Goal: Find specific page/section: Find specific page/section

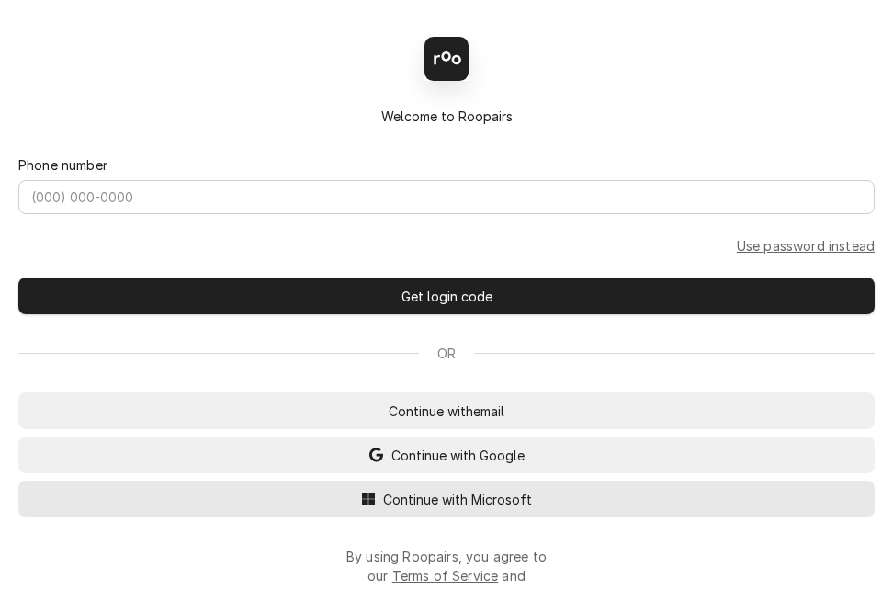
click at [432, 509] on span "Continue with Microsoft" at bounding box center [457, 499] width 156 height 19
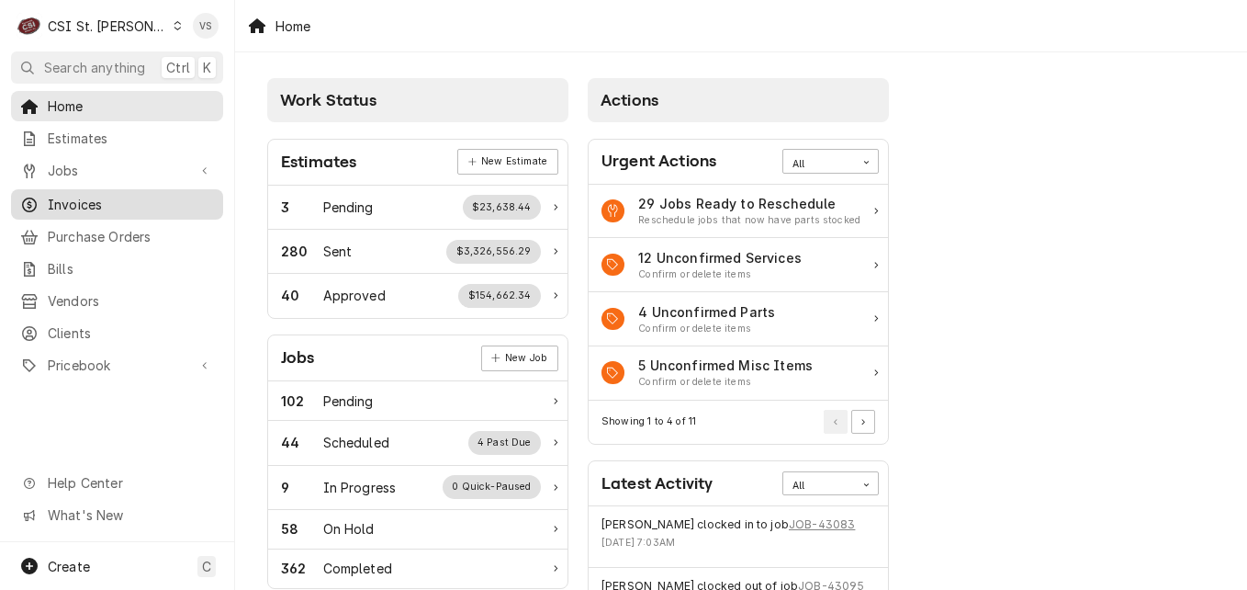
click at [96, 198] on span "Invoices" at bounding box center [131, 204] width 166 height 19
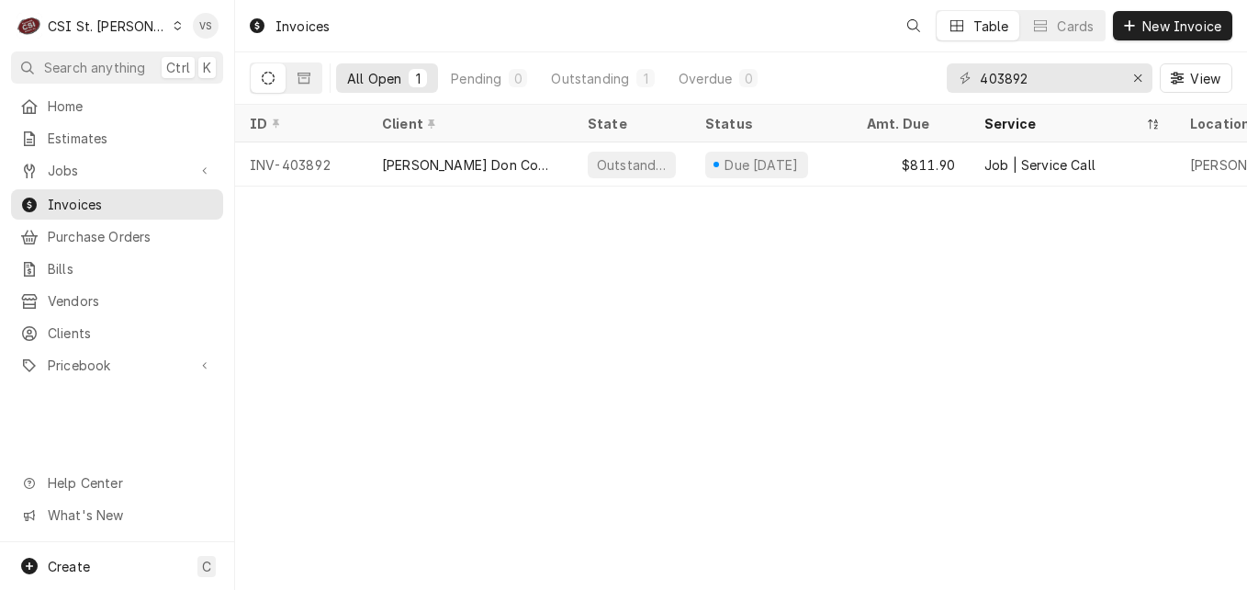
click at [174, 28] on icon "Dynamic Content Wrapper" at bounding box center [178, 25] width 8 height 9
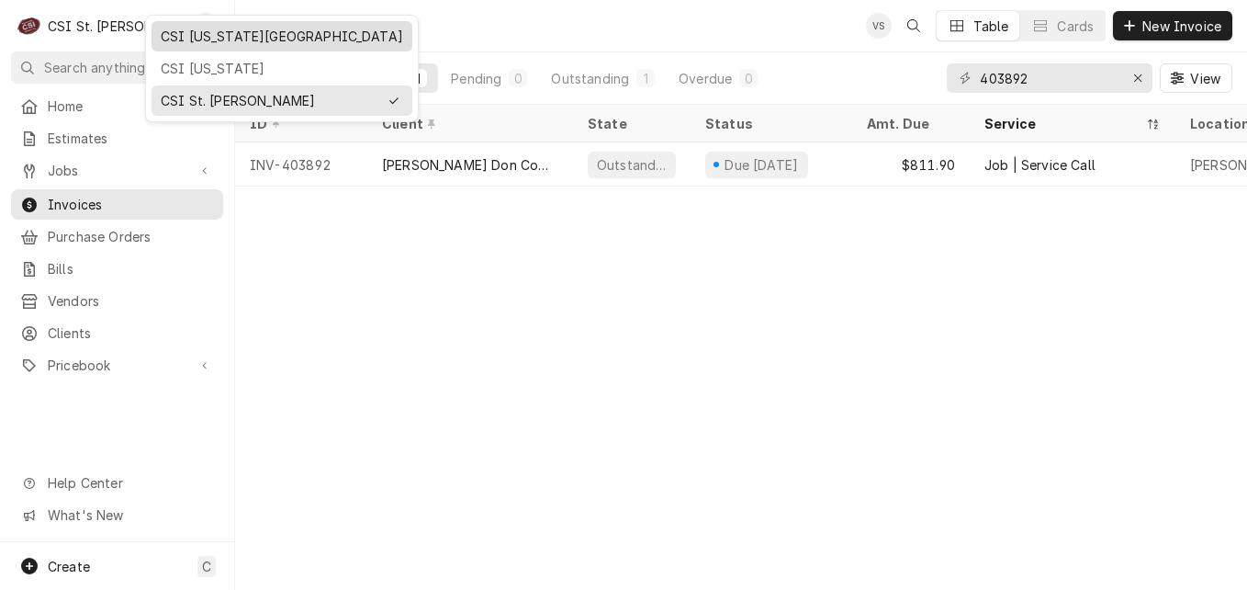
click at [188, 33] on div "CSI [US_STATE][GEOGRAPHIC_DATA]" at bounding box center [282, 36] width 243 height 19
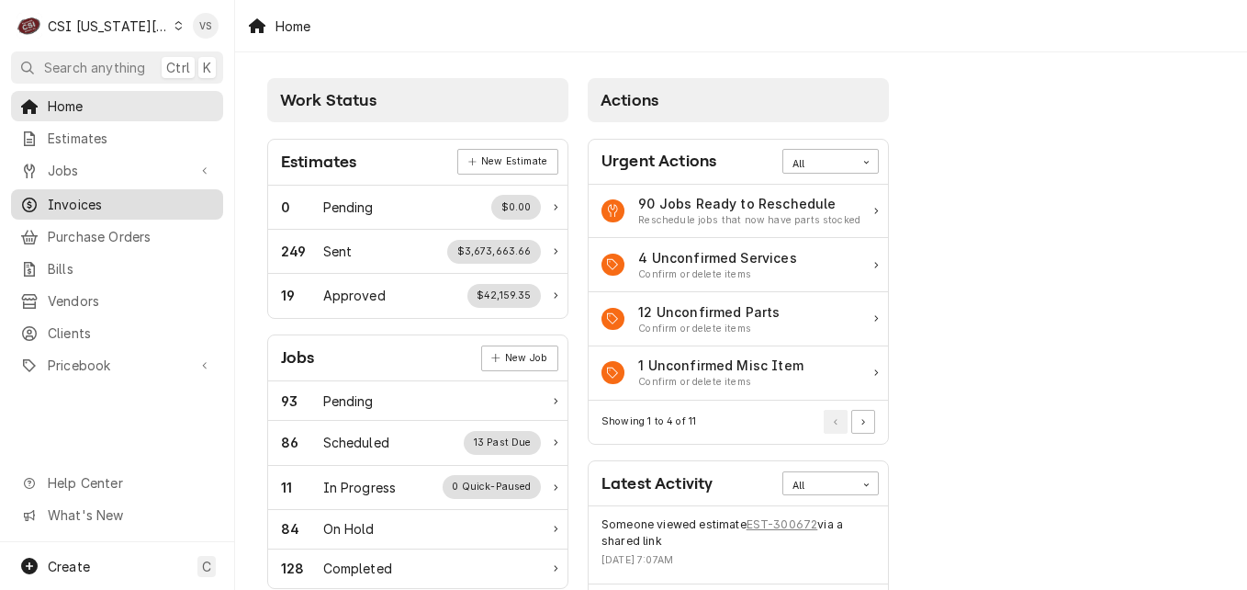
click at [92, 201] on span "Invoices" at bounding box center [131, 204] width 166 height 19
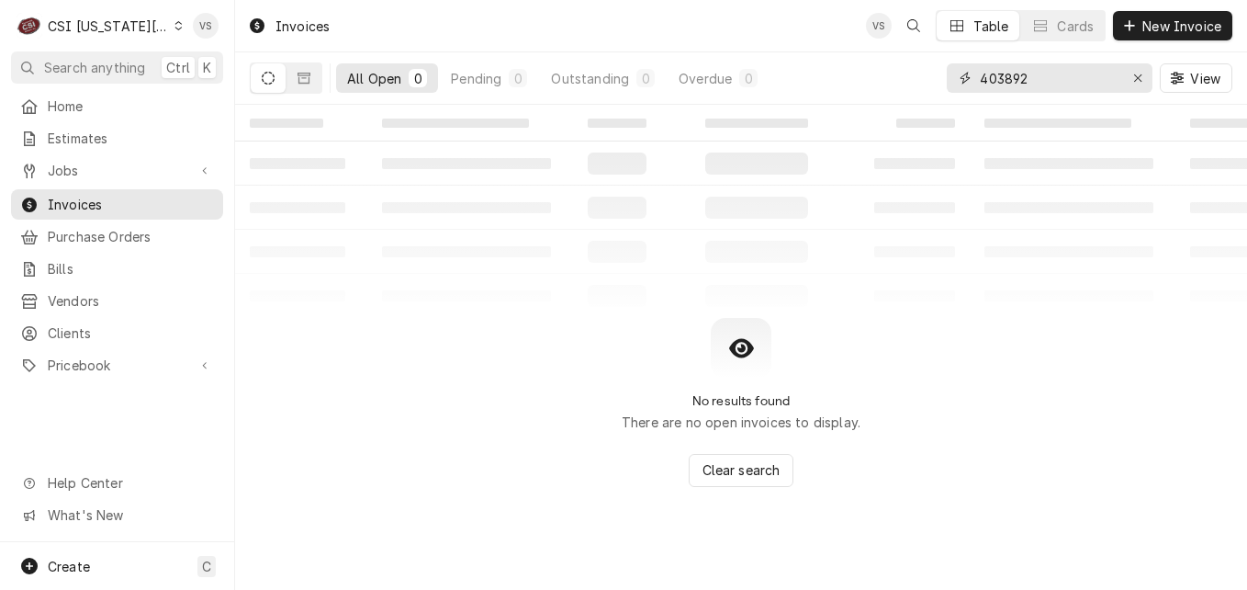
drag, startPoint x: 1036, startPoint y: 79, endPoint x: 944, endPoint y: 78, distance: 91.9
click at [944, 78] on div "All Open 0 Pending 0 Outstanding 0 Overdue 0 403892 View" at bounding box center [741, 77] width 983 height 51
type input "3"
type input "303242"
click at [305, 79] on icon "Dynamic Content Wrapper" at bounding box center [304, 78] width 13 height 13
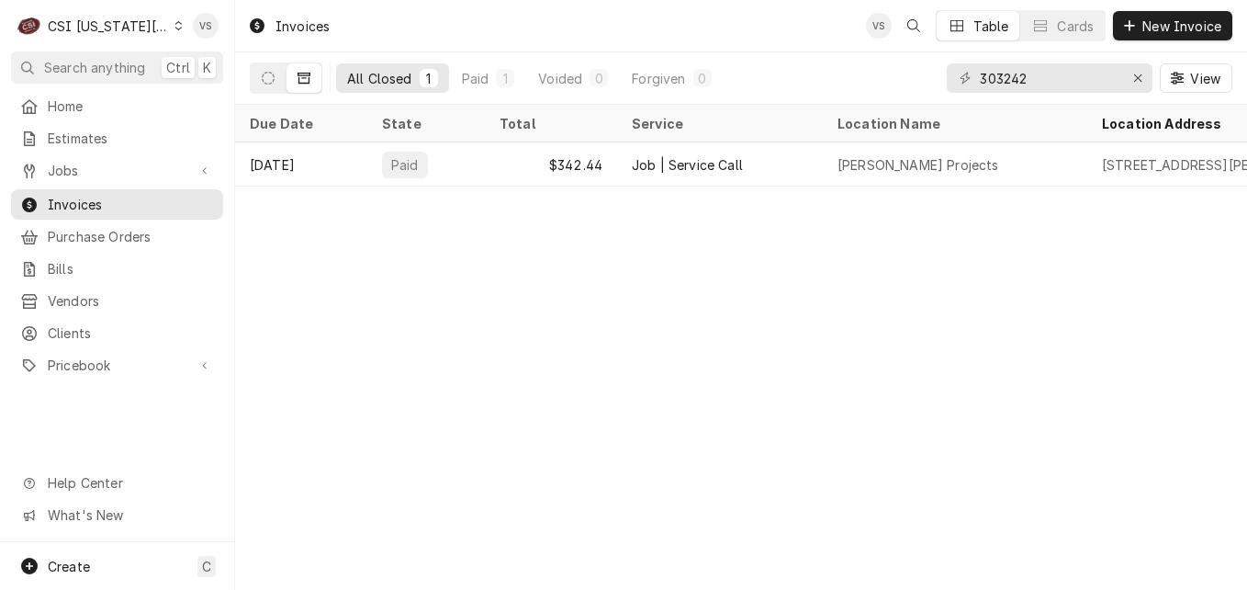
click at [447, 163] on div "Paid" at bounding box center [426, 164] width 118 height 44
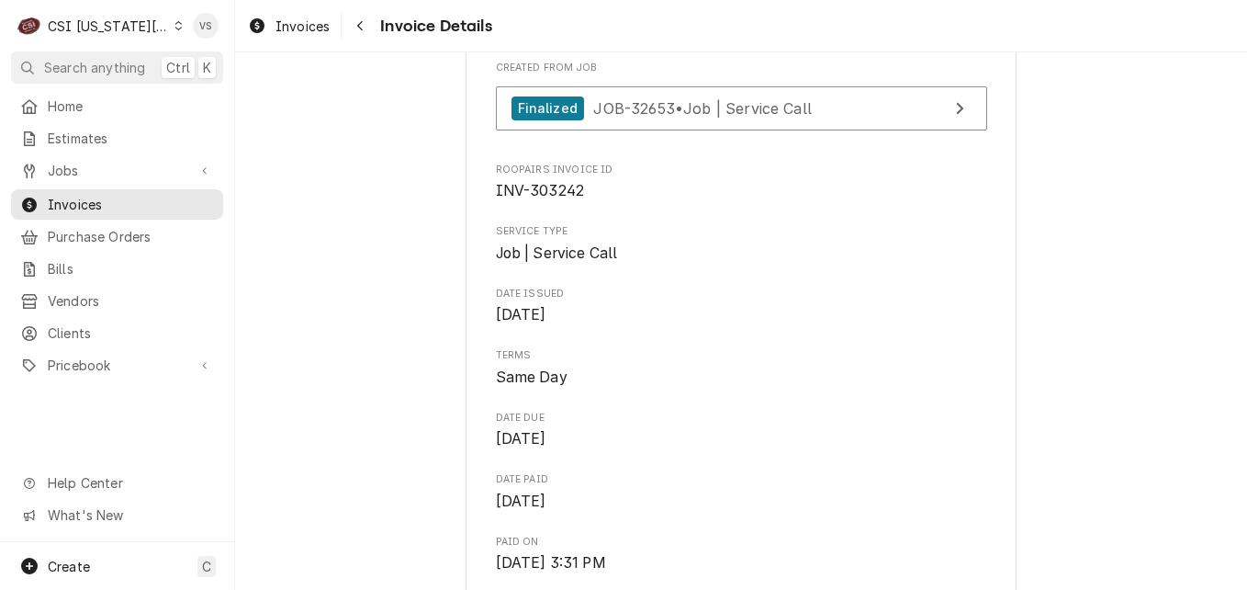
scroll to position [459, 0]
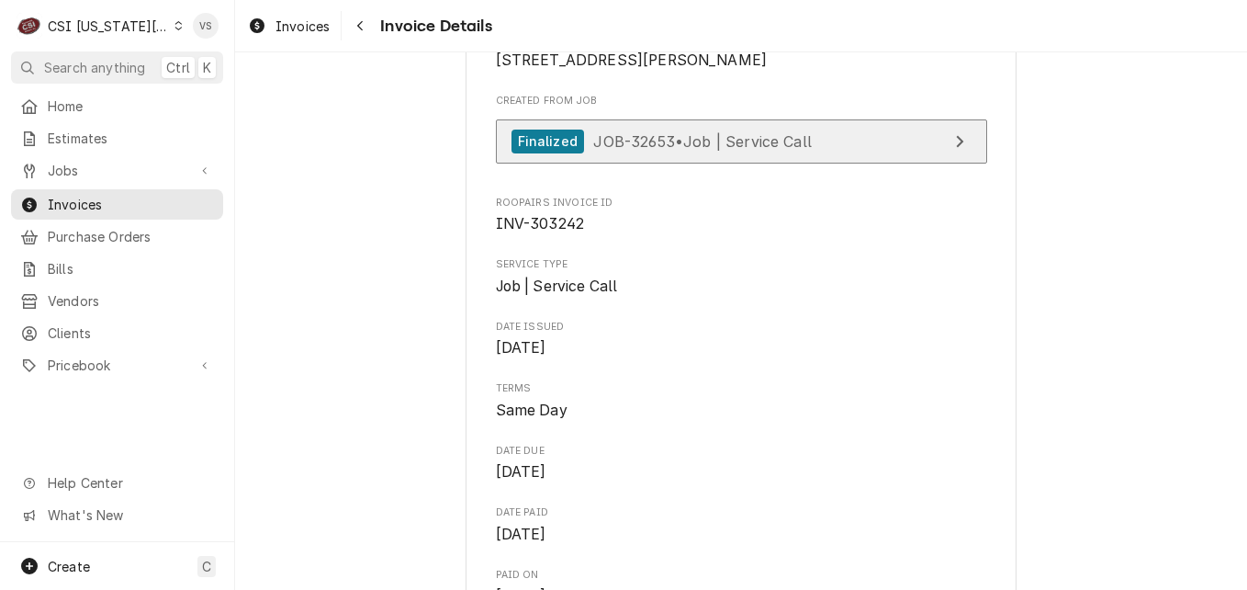
click at [771, 150] on span "JOB-32653 • Job | Service Call" at bounding box center [702, 140] width 219 height 18
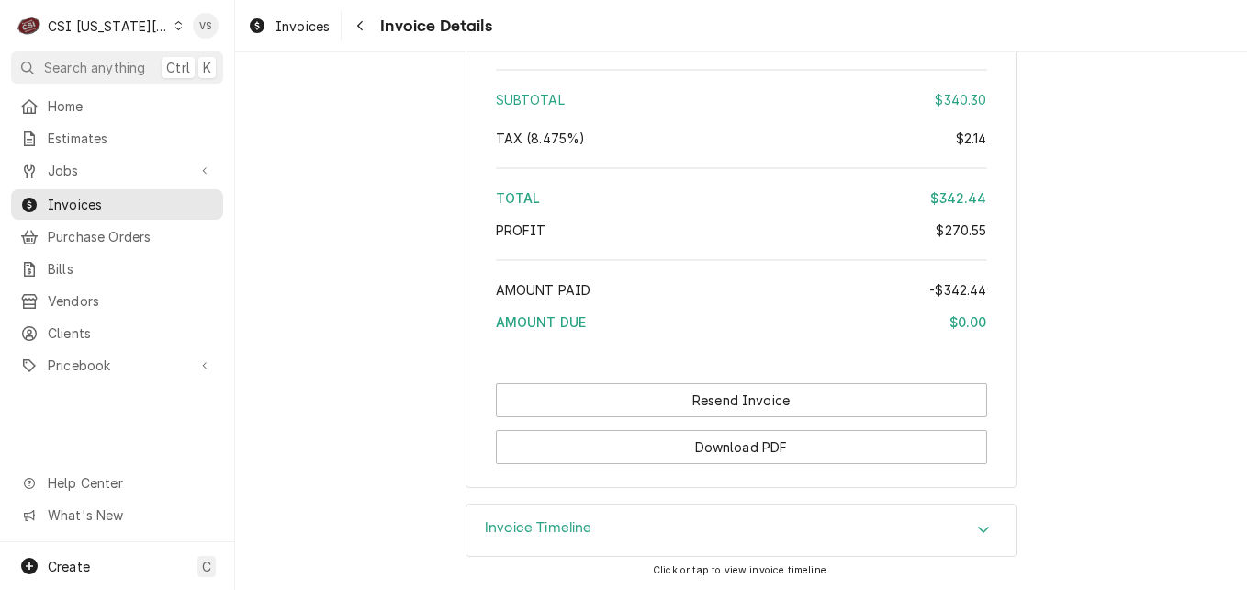
scroll to position [3919, 0]
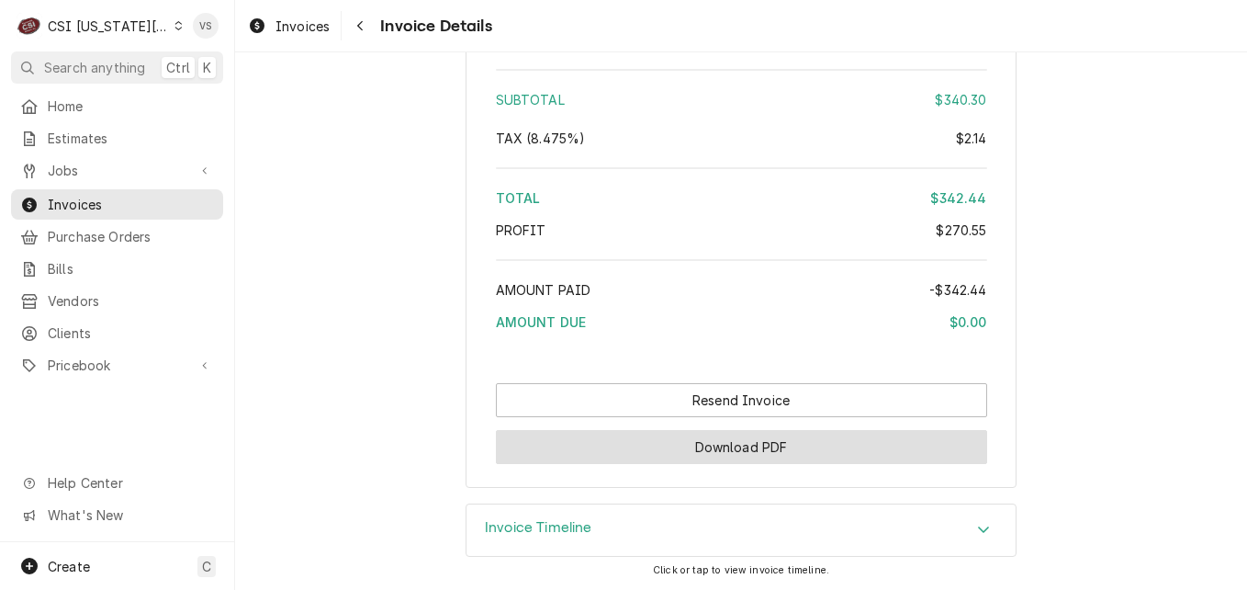
click at [851, 450] on button "Download PDF" at bounding box center [741, 447] width 491 height 34
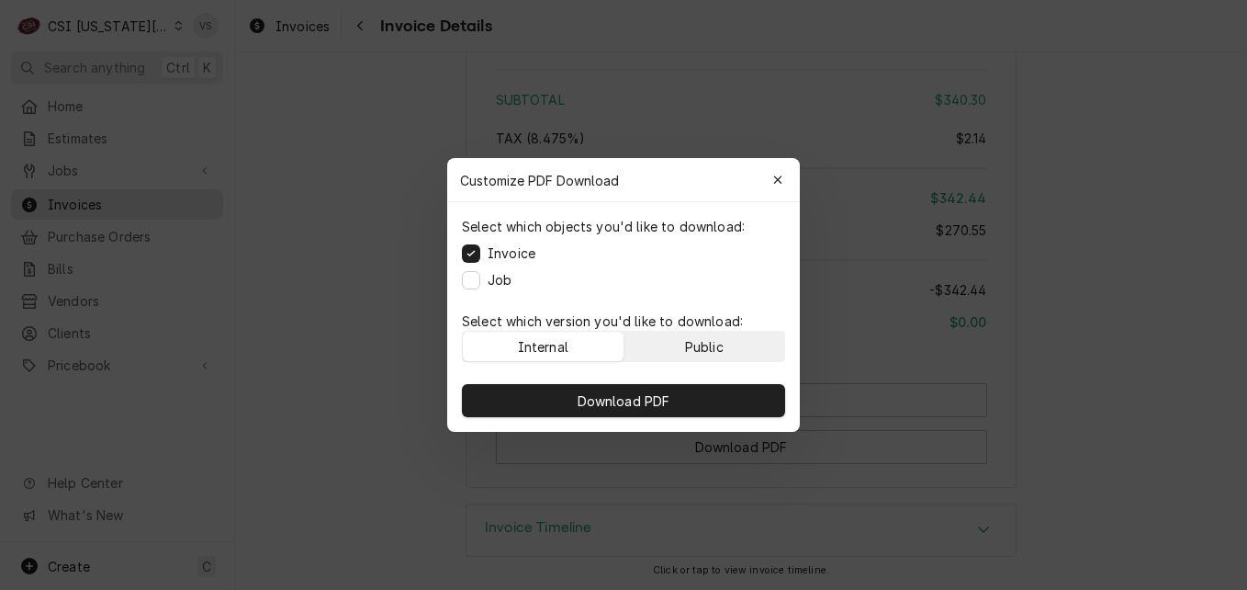
click at [708, 341] on div "Public" at bounding box center [704, 346] width 39 height 19
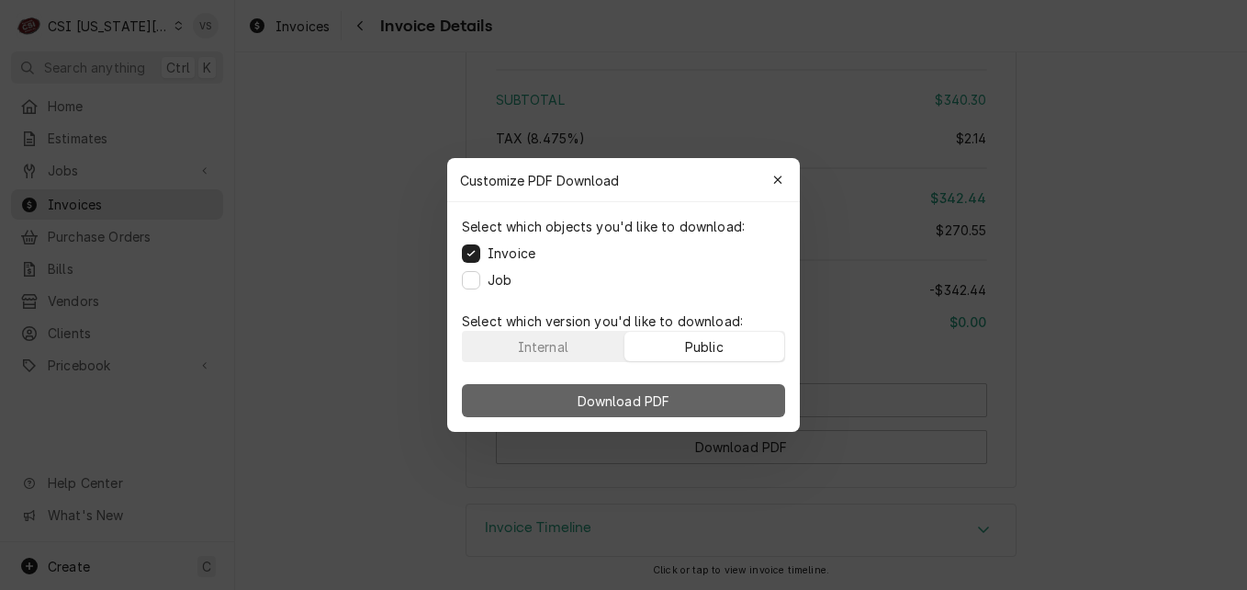
click at [716, 401] on button "Download PDF" at bounding box center [623, 400] width 323 height 33
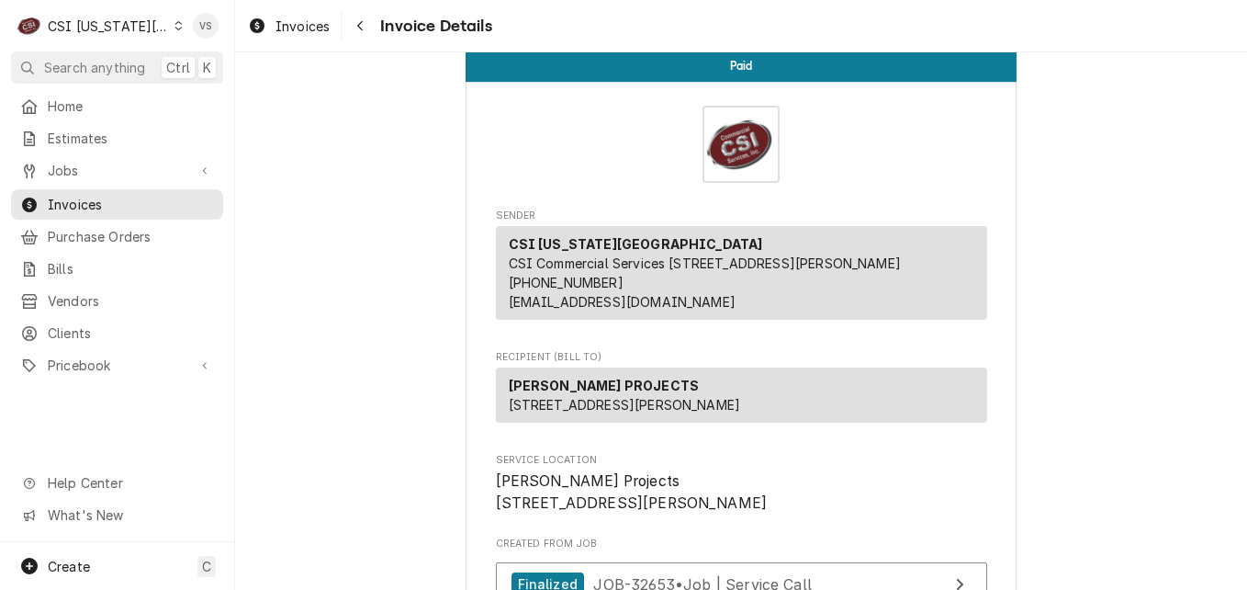
scroll to position [0, 0]
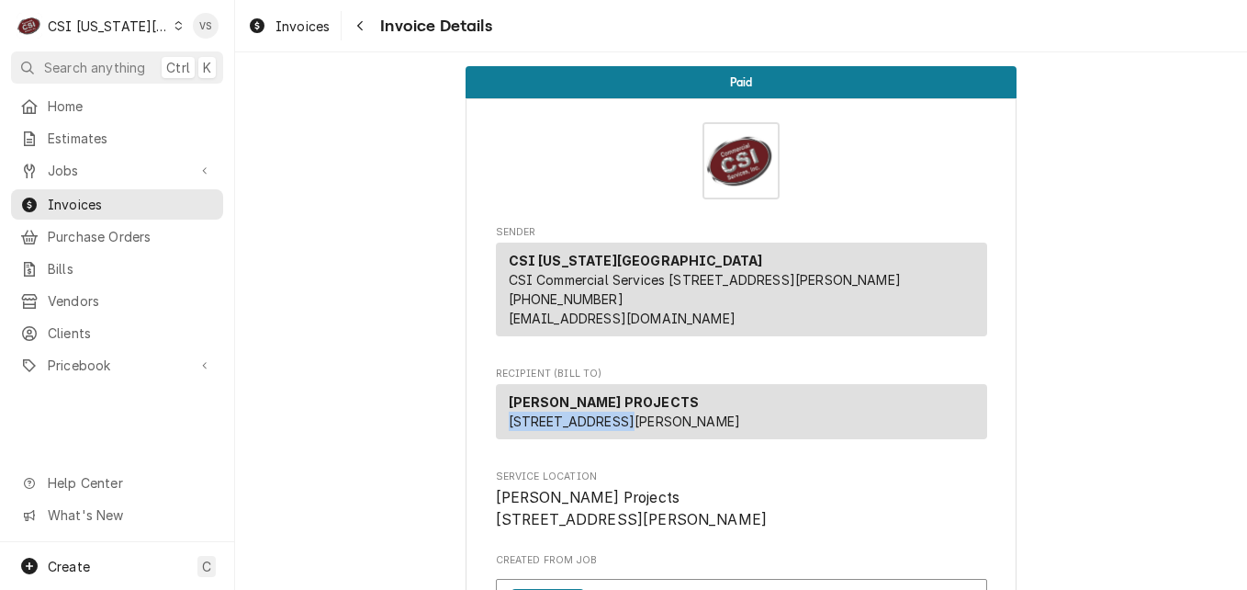
drag, startPoint x: 618, startPoint y: 440, endPoint x: 496, endPoint y: 437, distance: 122.2
click at [496, 437] on div "HUFFT PROJECTS 3612 Karnes Blvd KCMO, MO 64111" at bounding box center [741, 411] width 491 height 55
drag, startPoint x: 496, startPoint y: 437, endPoint x: 522, endPoint y: 436, distance: 25.7
copy span "3612 Karnes Blvd"
click at [100, 139] on span "Estimates" at bounding box center [131, 138] width 166 height 19
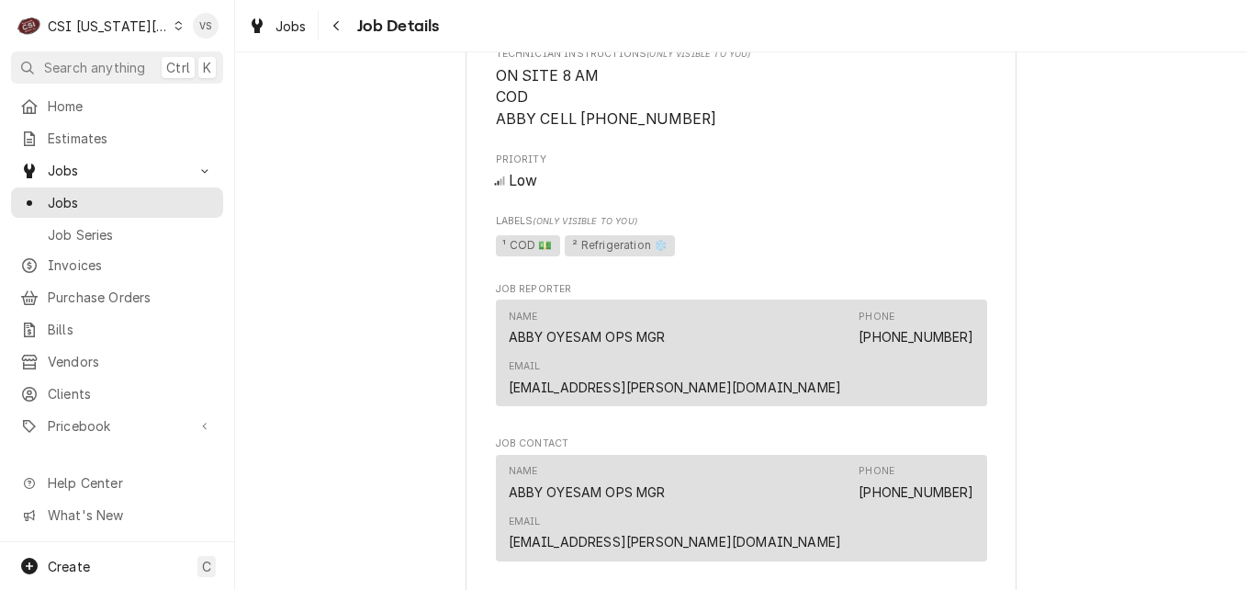
scroll to position [919, 0]
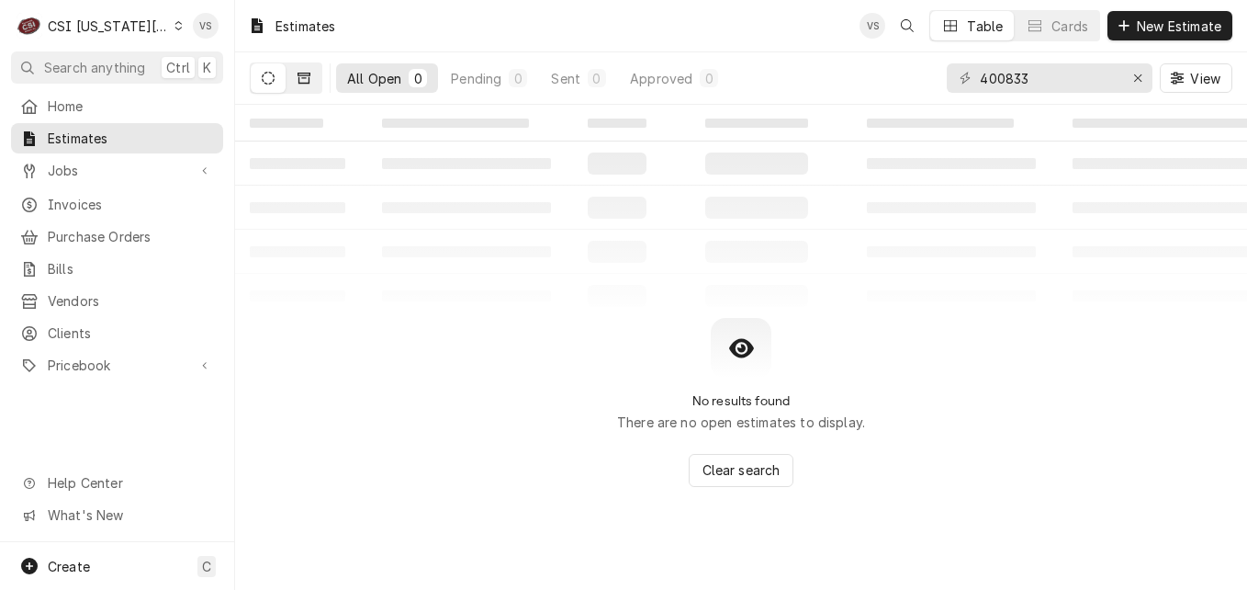
click at [309, 88] on button "Dynamic Content Wrapper" at bounding box center [304, 77] width 35 height 29
click at [270, 81] on icon "Dynamic Content Wrapper" at bounding box center [268, 78] width 13 height 13
click at [322, 86] on div "Dynamic Content Wrapper" at bounding box center [286, 77] width 73 height 31
click at [310, 88] on button "Dynamic Content Wrapper" at bounding box center [304, 77] width 35 height 29
click at [267, 85] on button "Dynamic Content Wrapper" at bounding box center [268, 77] width 35 height 29
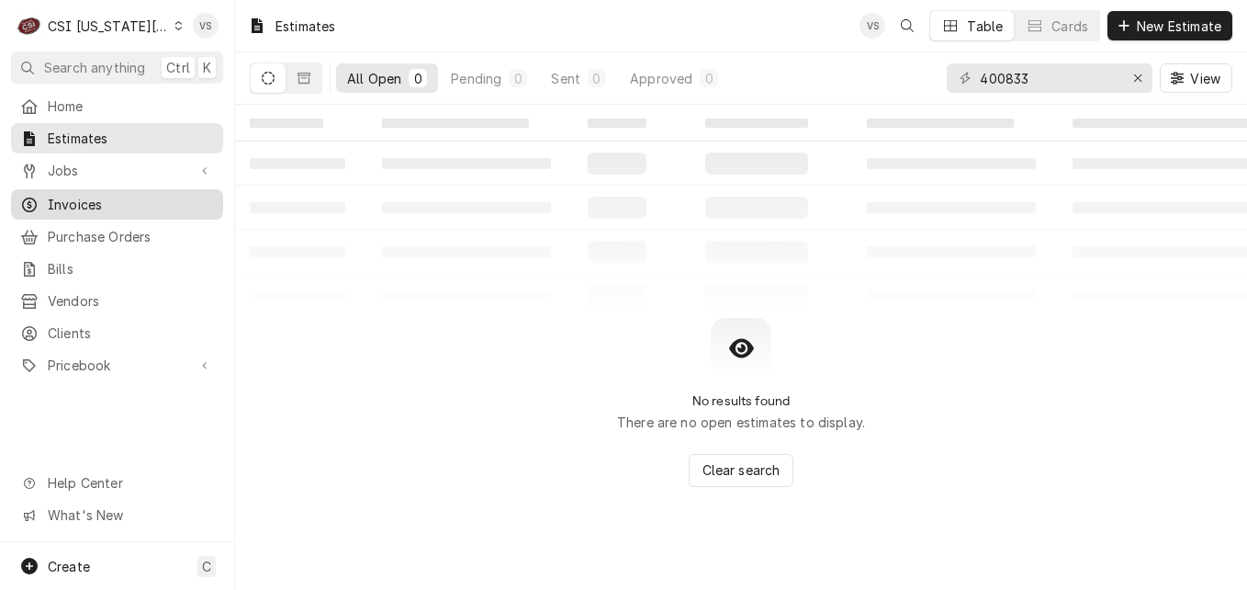
click at [97, 198] on span "Invoices" at bounding box center [131, 204] width 166 height 19
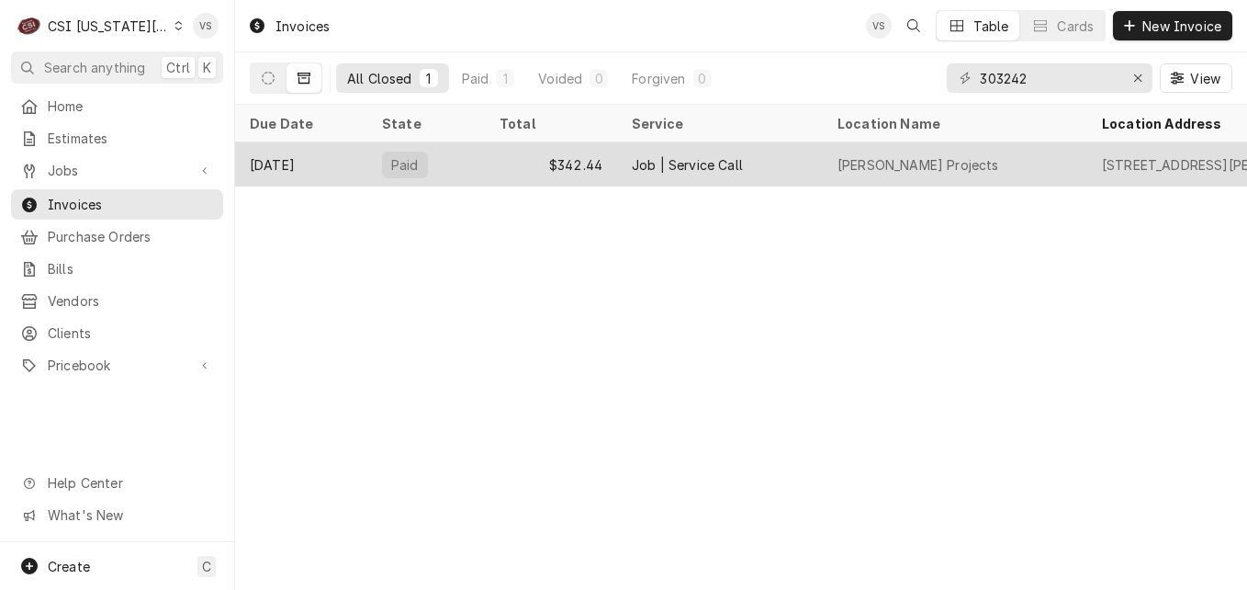
click at [407, 152] on div "Paid" at bounding box center [405, 165] width 46 height 27
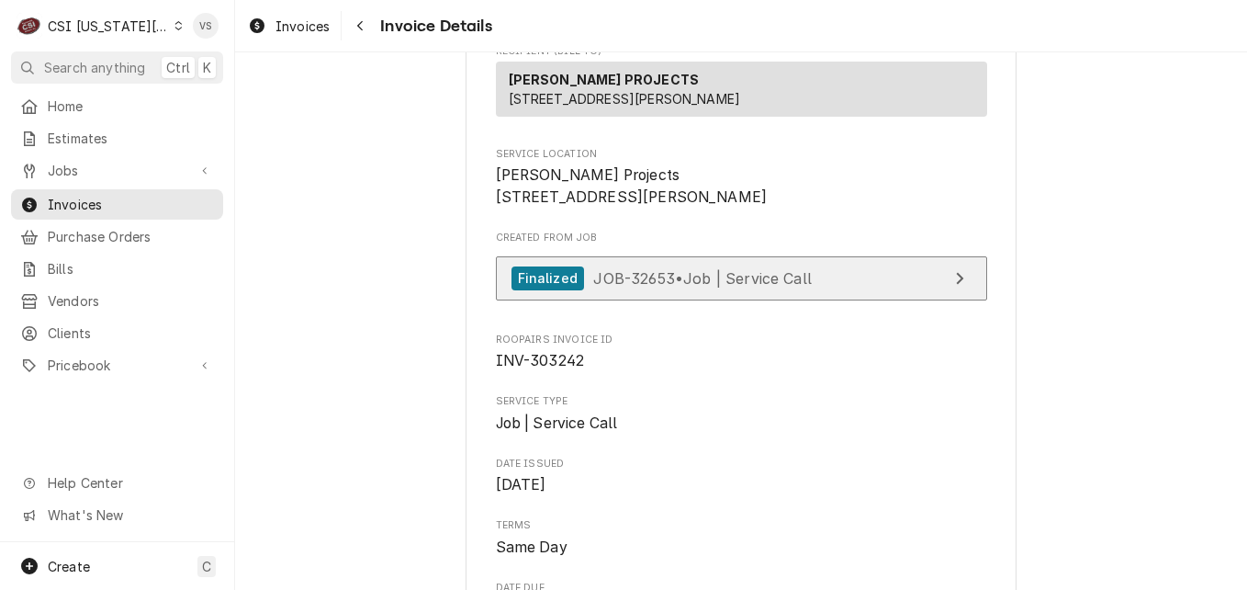
scroll to position [367, 0]
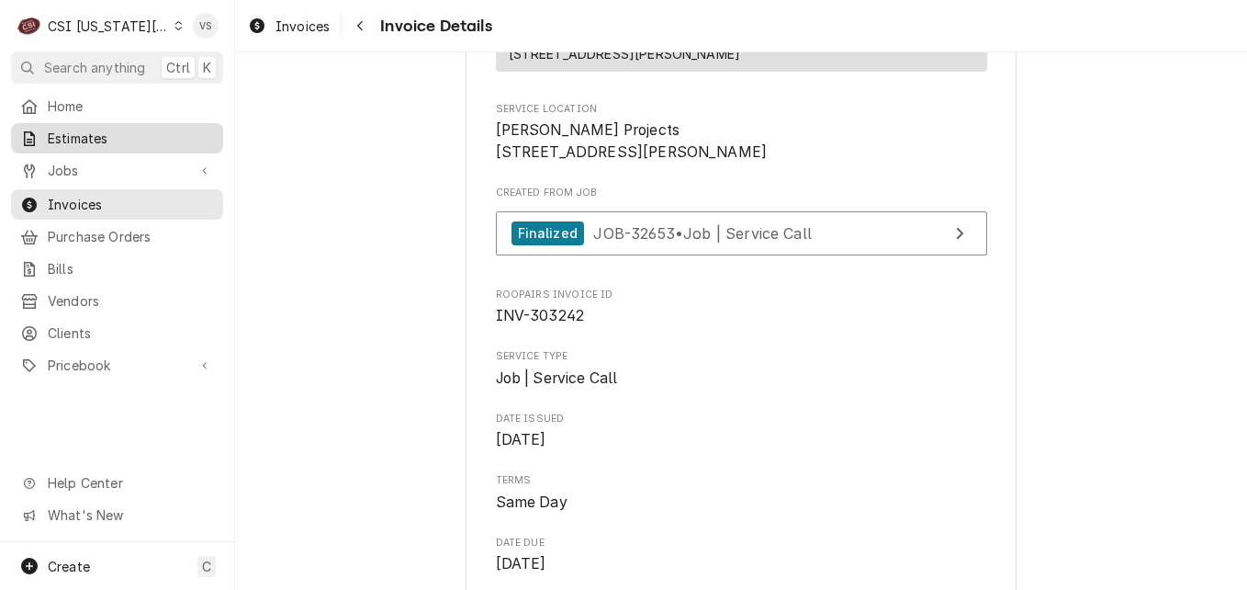
click at [85, 139] on span "Estimates" at bounding box center [131, 138] width 166 height 19
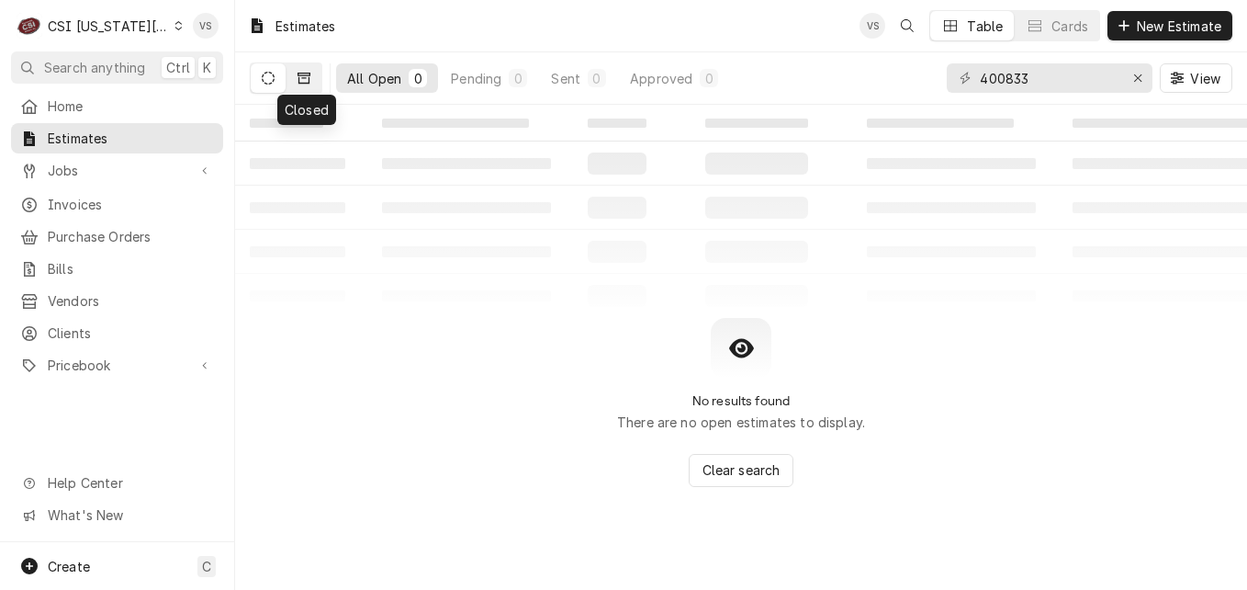
click at [308, 82] on icon "Dynamic Content Wrapper" at bounding box center [304, 78] width 13 height 13
click at [296, 82] on button "Dynamic Content Wrapper" at bounding box center [304, 77] width 35 height 29
click at [267, 84] on icon "Dynamic Content Wrapper" at bounding box center [268, 78] width 13 height 13
click at [1062, 78] on input "400833" at bounding box center [1049, 77] width 138 height 29
drag, startPoint x: 1061, startPoint y: 79, endPoint x: 963, endPoint y: 80, distance: 98.3
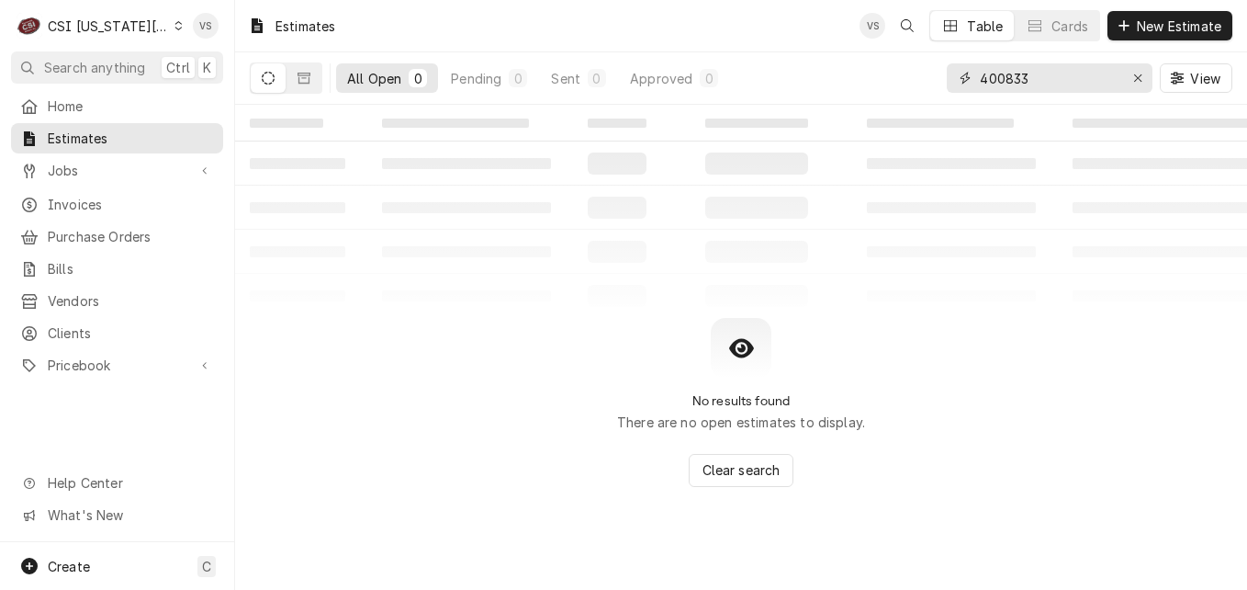
click at [963, 80] on div "400833" at bounding box center [1050, 77] width 206 height 29
paste input "3612 Karnes Blvd"
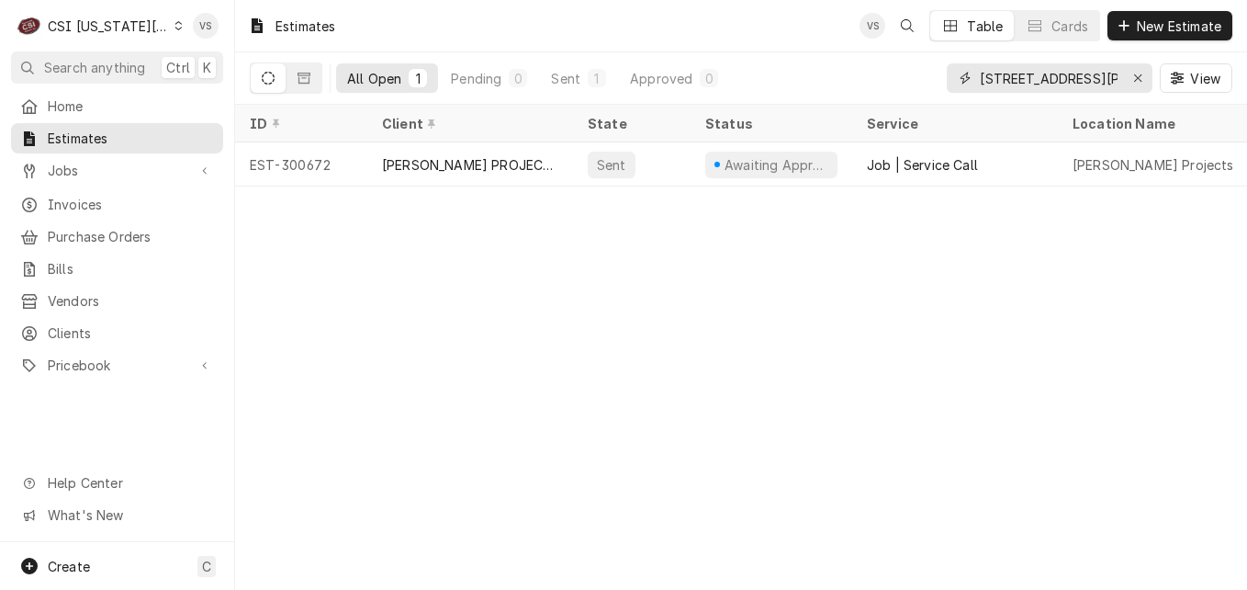
type input "3612 Karnes Blvd"
click at [299, 77] on icon "Dynamic Content Wrapper" at bounding box center [304, 78] width 13 height 11
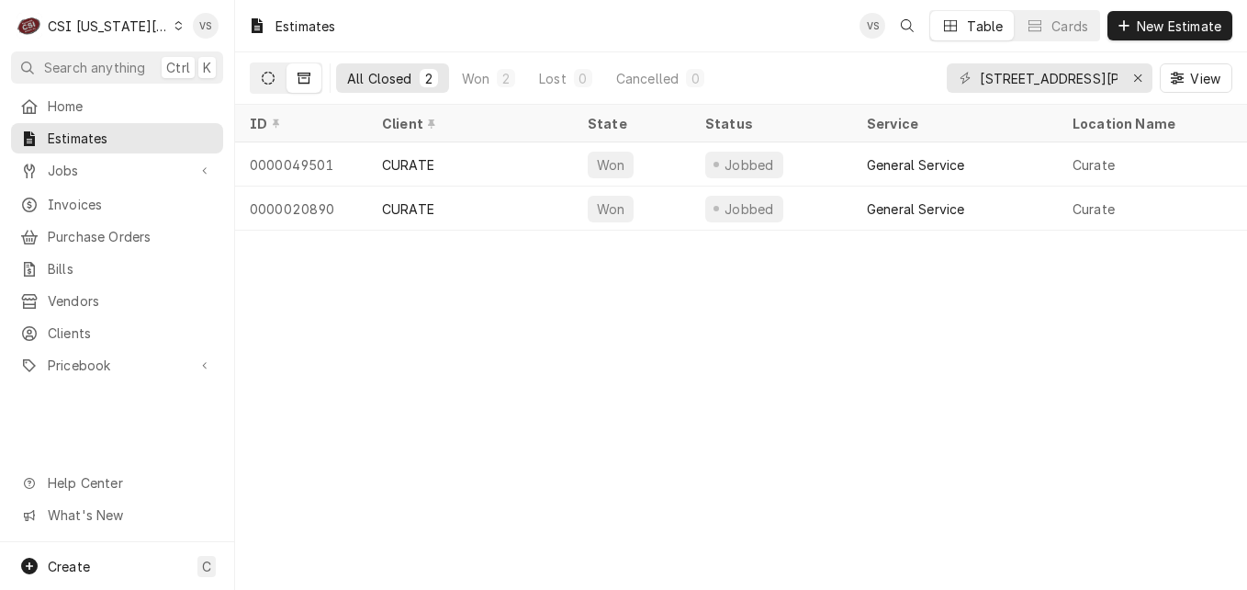
click at [267, 73] on icon "Dynamic Content Wrapper" at bounding box center [268, 78] width 13 height 13
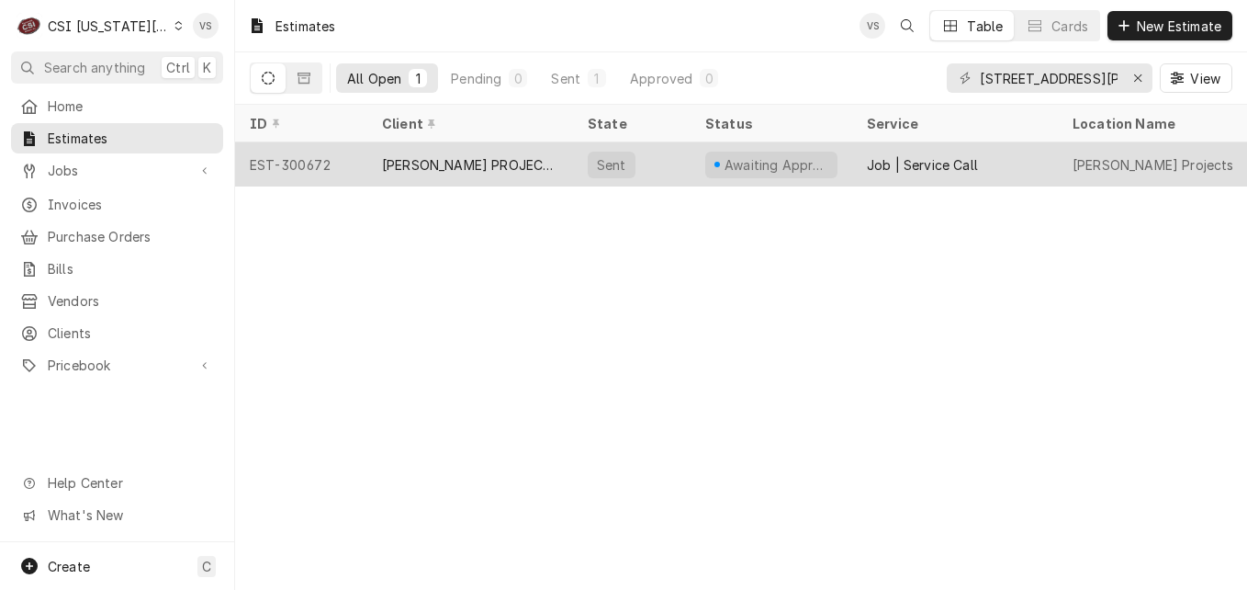
click at [474, 163] on div "HUFFT PROJECTS" at bounding box center [470, 164] width 176 height 19
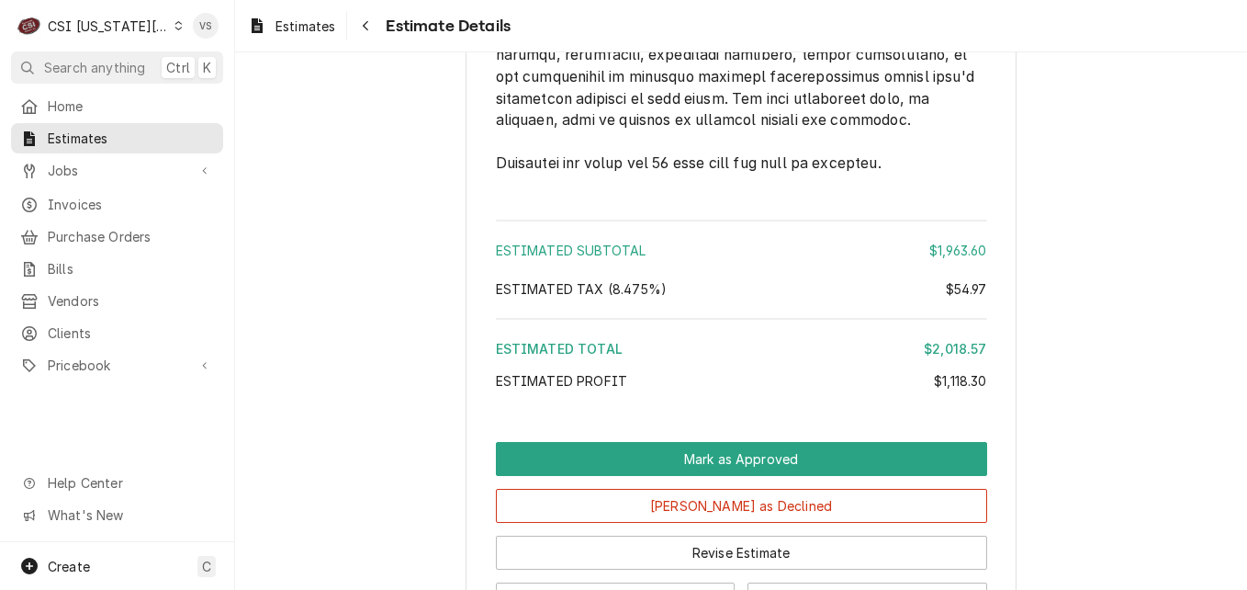
scroll to position [4590, 0]
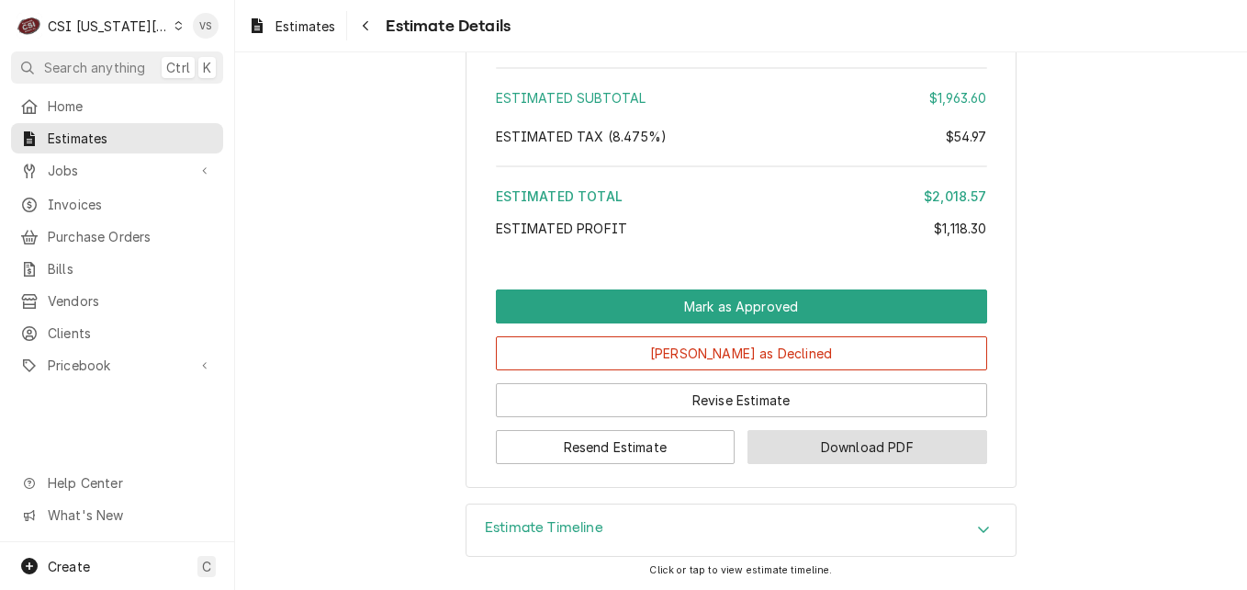
click at [842, 452] on button "Download PDF" at bounding box center [868, 447] width 240 height 34
click at [109, 139] on span "Estimates" at bounding box center [131, 138] width 166 height 19
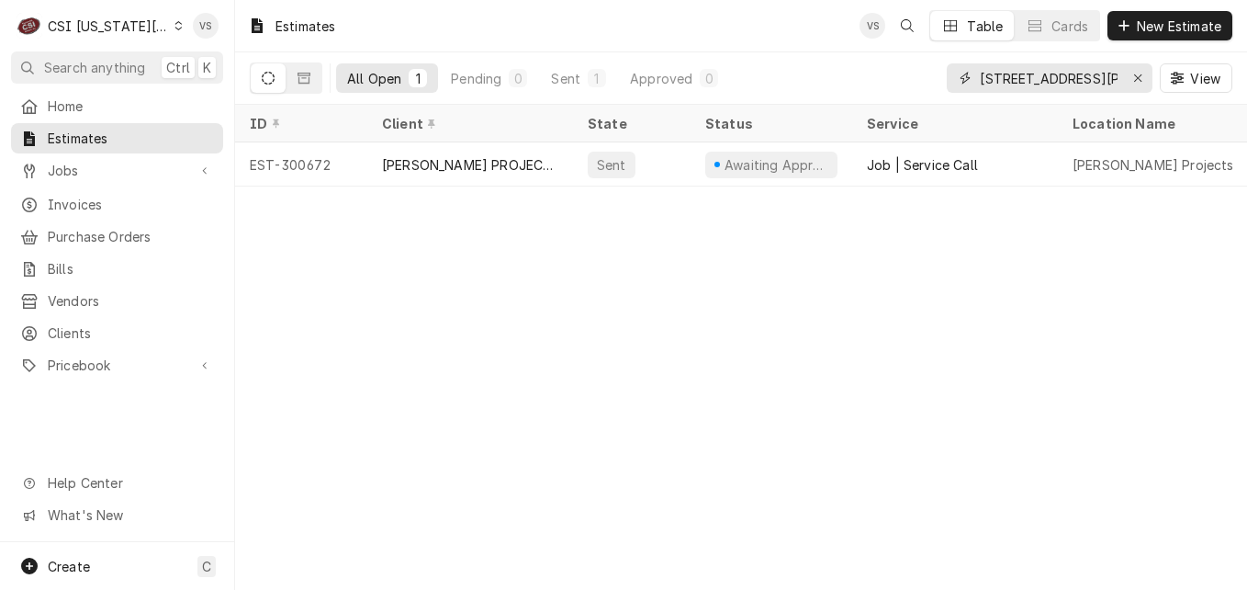
click at [1095, 81] on input "3612 Karnes Blvd" at bounding box center [1049, 77] width 138 height 29
drag, startPoint x: 1095, startPoint y: 77, endPoint x: 160, endPoint y: 27, distance: 936.5
click at [1047, 85] on input "3612 Karnes Blvd" at bounding box center [1049, 77] width 138 height 29
click at [175, 27] on div "Dynamic Content Wrapper" at bounding box center [179, 25] width 8 height 13
click at [160, 27] on html "C CSI Kansas City VS Search anything Ctrl K Home Estimates Jobs Jobs Job Series…" at bounding box center [623, 295] width 1247 height 590
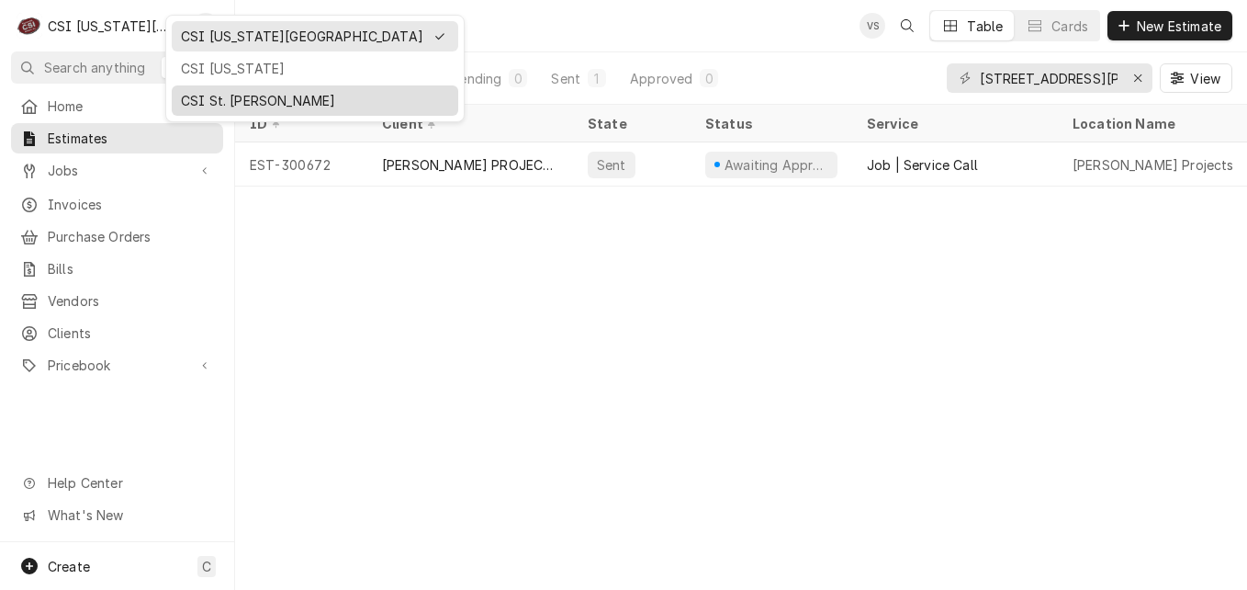
click at [206, 102] on div "CSI St. [PERSON_NAME]" at bounding box center [315, 100] width 268 height 19
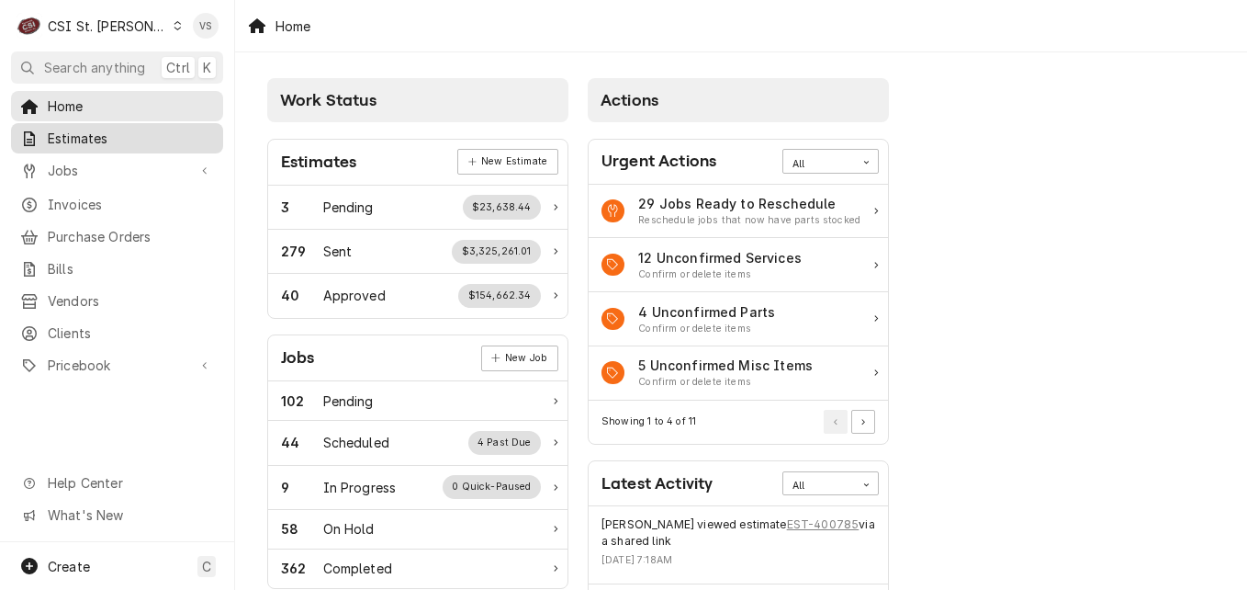
click at [89, 129] on span "Estimates" at bounding box center [131, 138] width 166 height 19
click at [104, 138] on span "Estimates" at bounding box center [131, 138] width 166 height 19
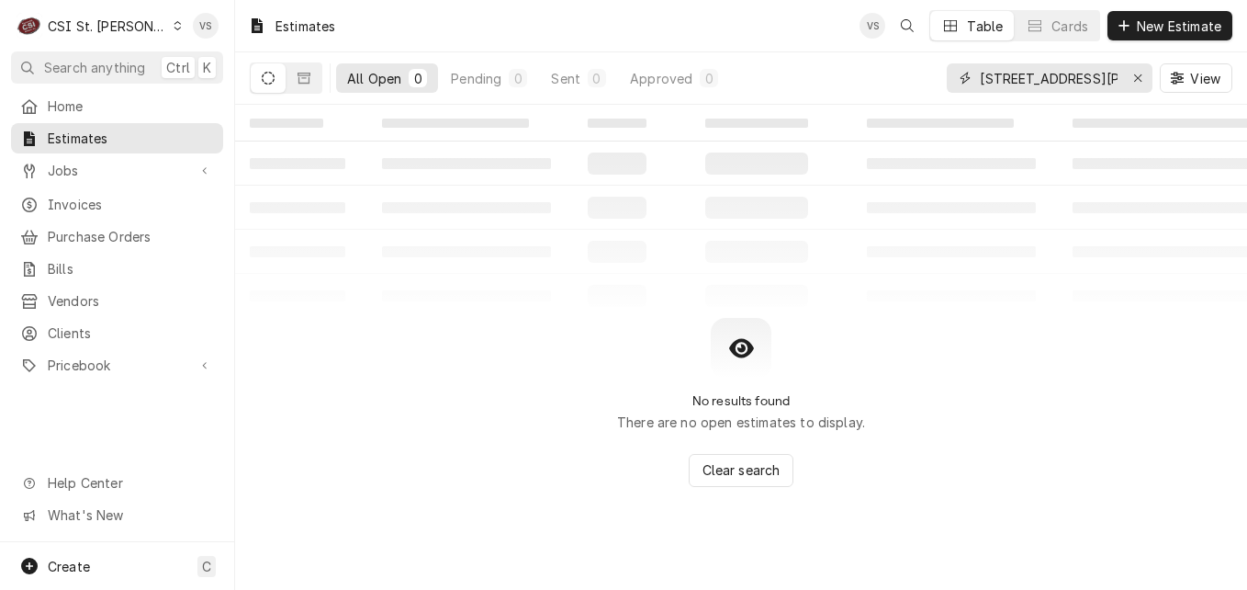
click at [947, 70] on div "[STREET_ADDRESS][PERSON_NAME]" at bounding box center [1050, 77] width 206 height 29
click at [980, 82] on input "[STREET_ADDRESS][PERSON_NAME]" at bounding box center [1049, 77] width 138 height 29
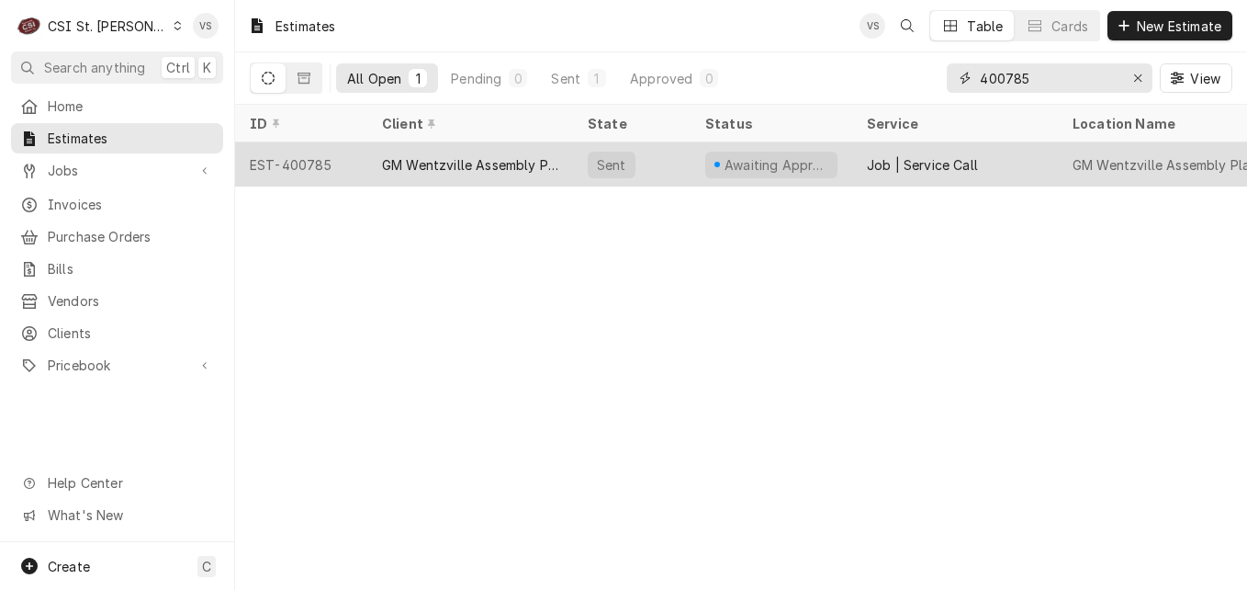
type input "400785"
click at [305, 163] on div "EST-400785" at bounding box center [301, 164] width 132 height 44
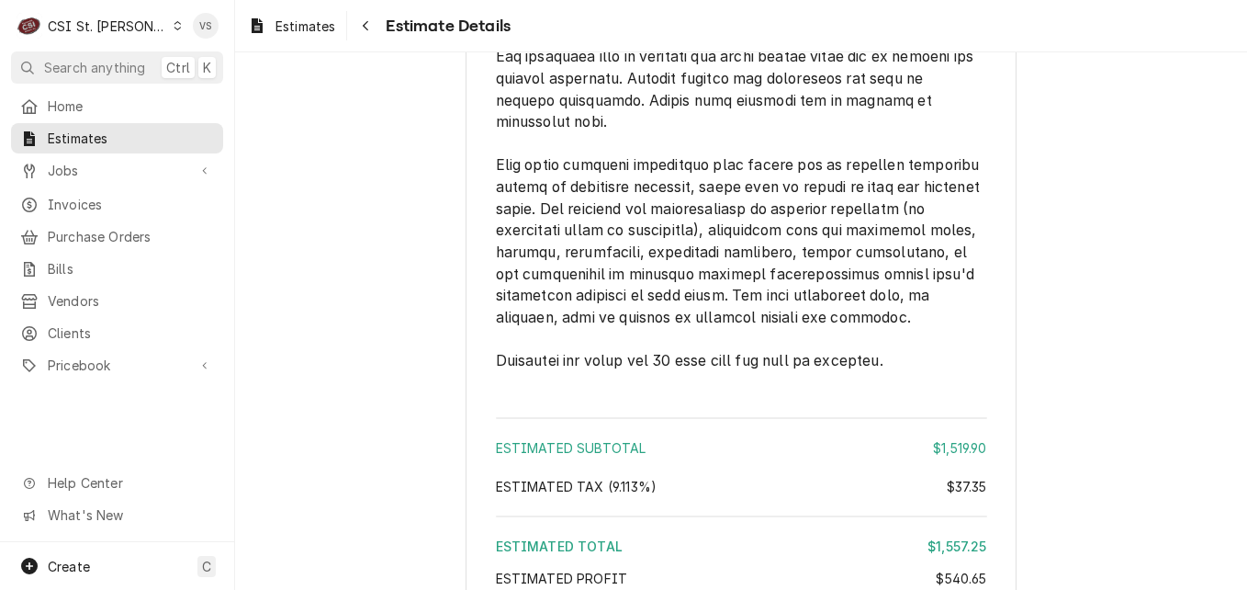
scroll to position [4000, 0]
